Goal: Information Seeking & Learning: Learn about a topic

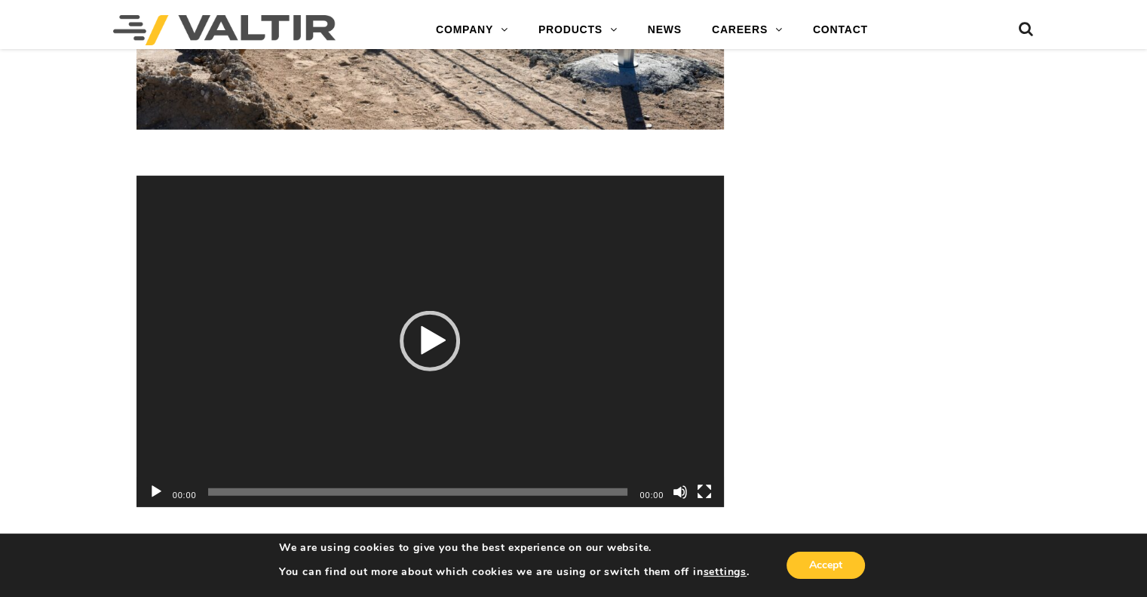
scroll to position [4451, 0]
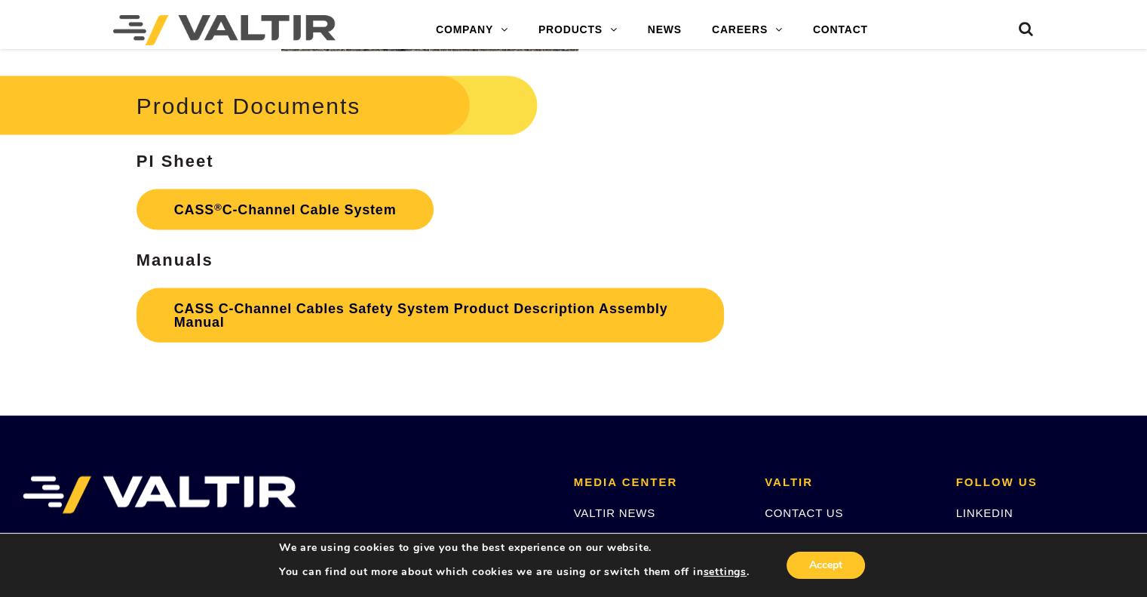
scroll to position [3518, 0]
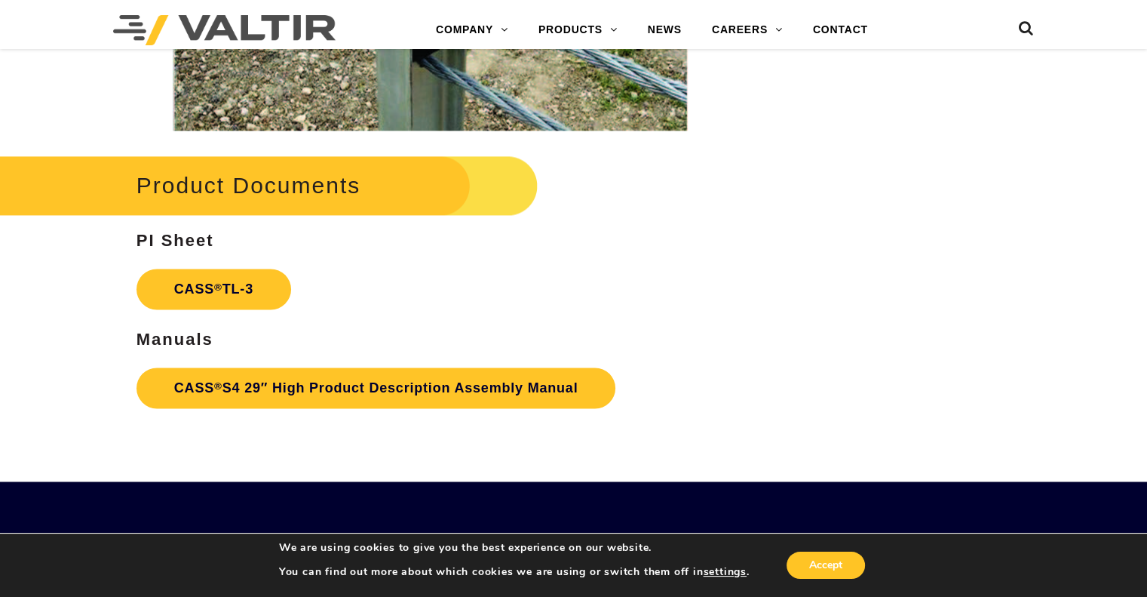
scroll to position [2263, 0]
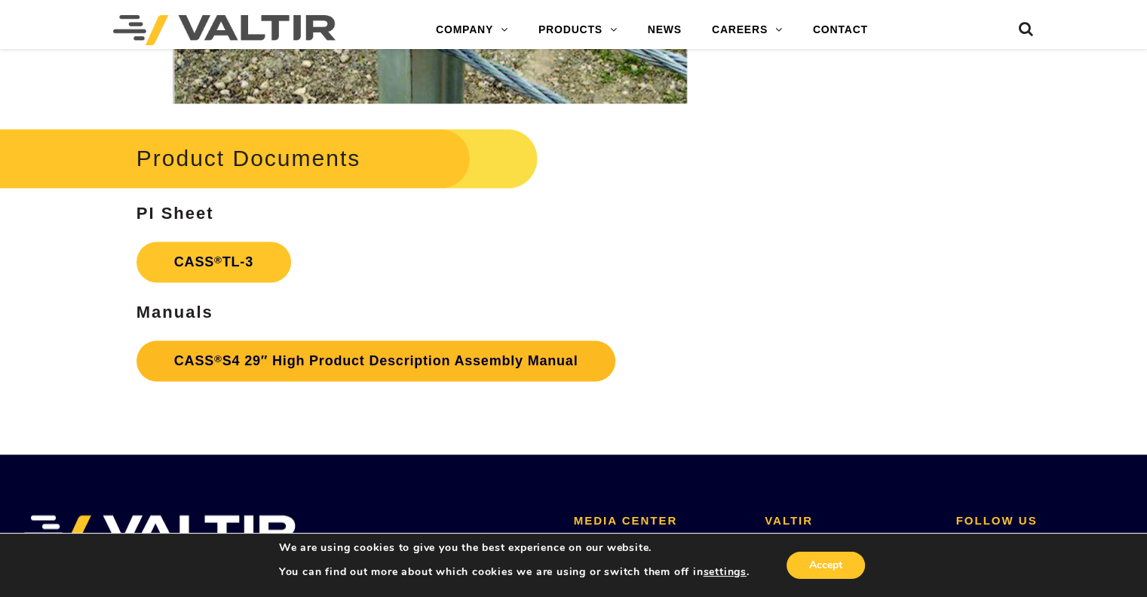
click at [249, 361] on link "CASS ® S4 29″ High Product Description Assembly Manual" at bounding box center [377, 360] width 480 height 41
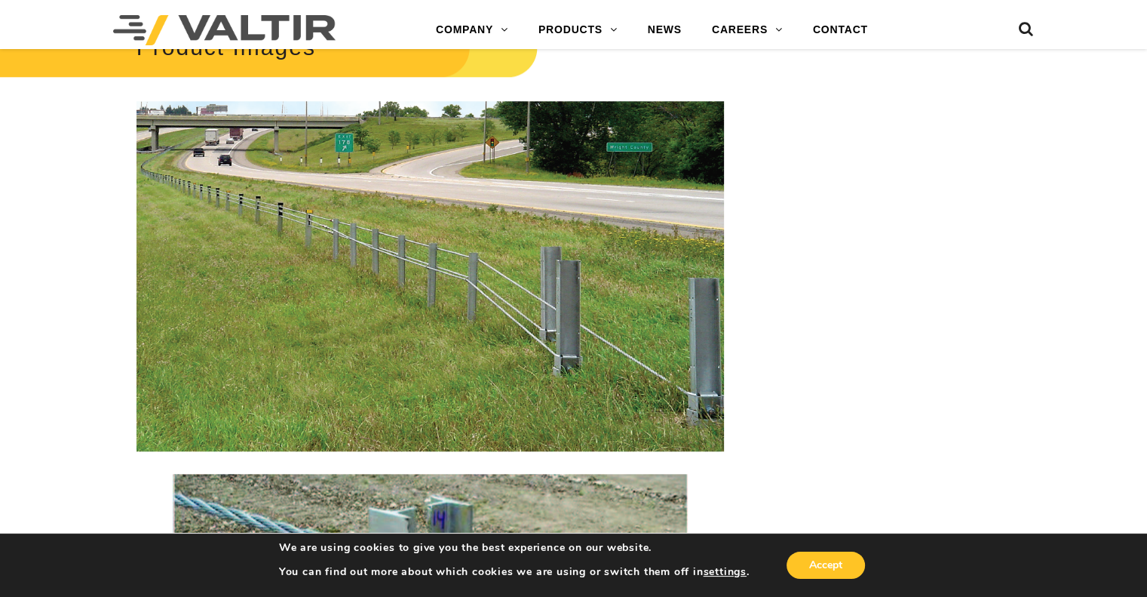
scroll to position [1584, 0]
